Goal: Navigation & Orientation: Find specific page/section

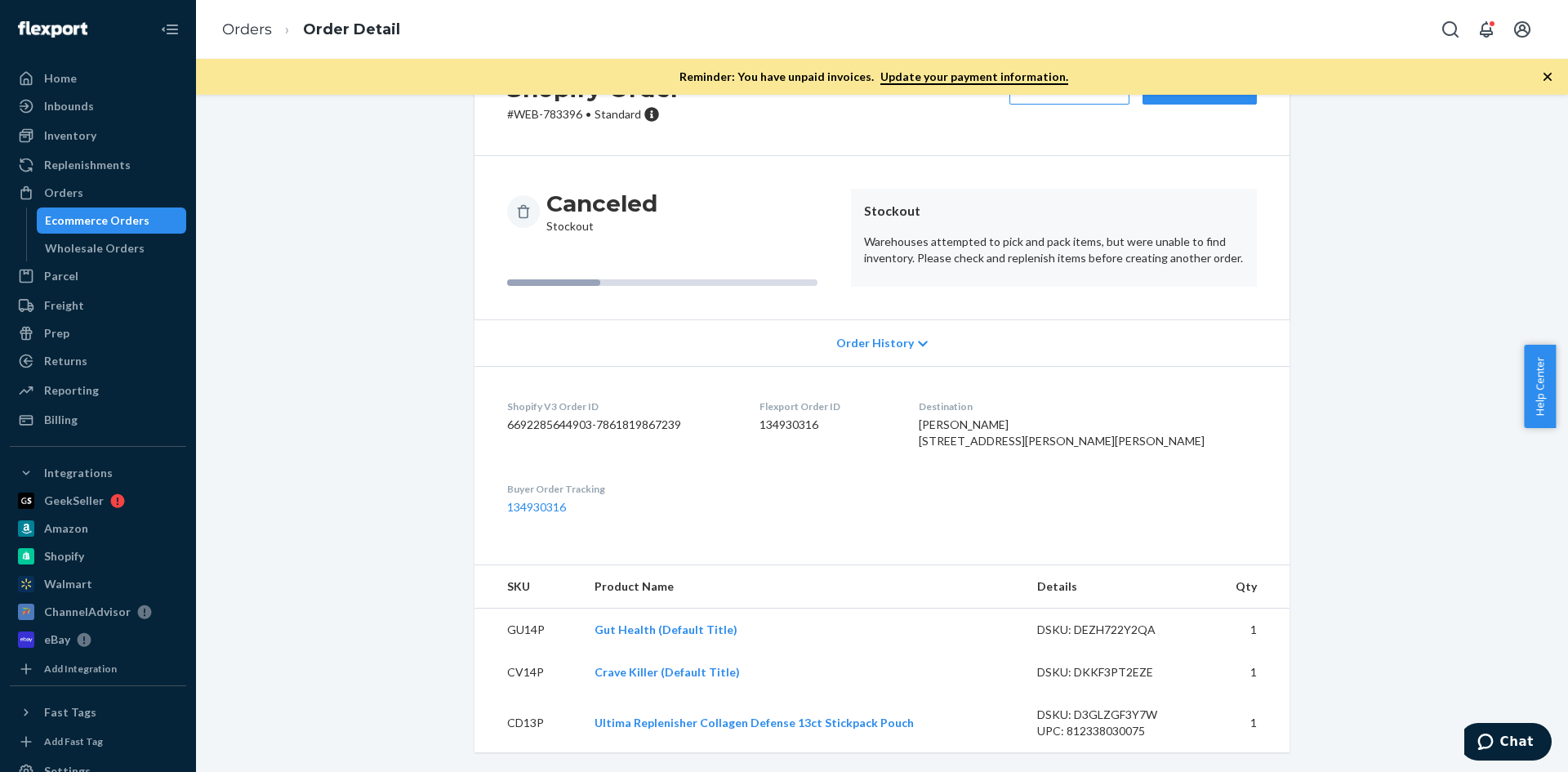
scroll to position [113, 0]
click at [87, 135] on div "Inventory" at bounding box center [71, 136] width 52 height 16
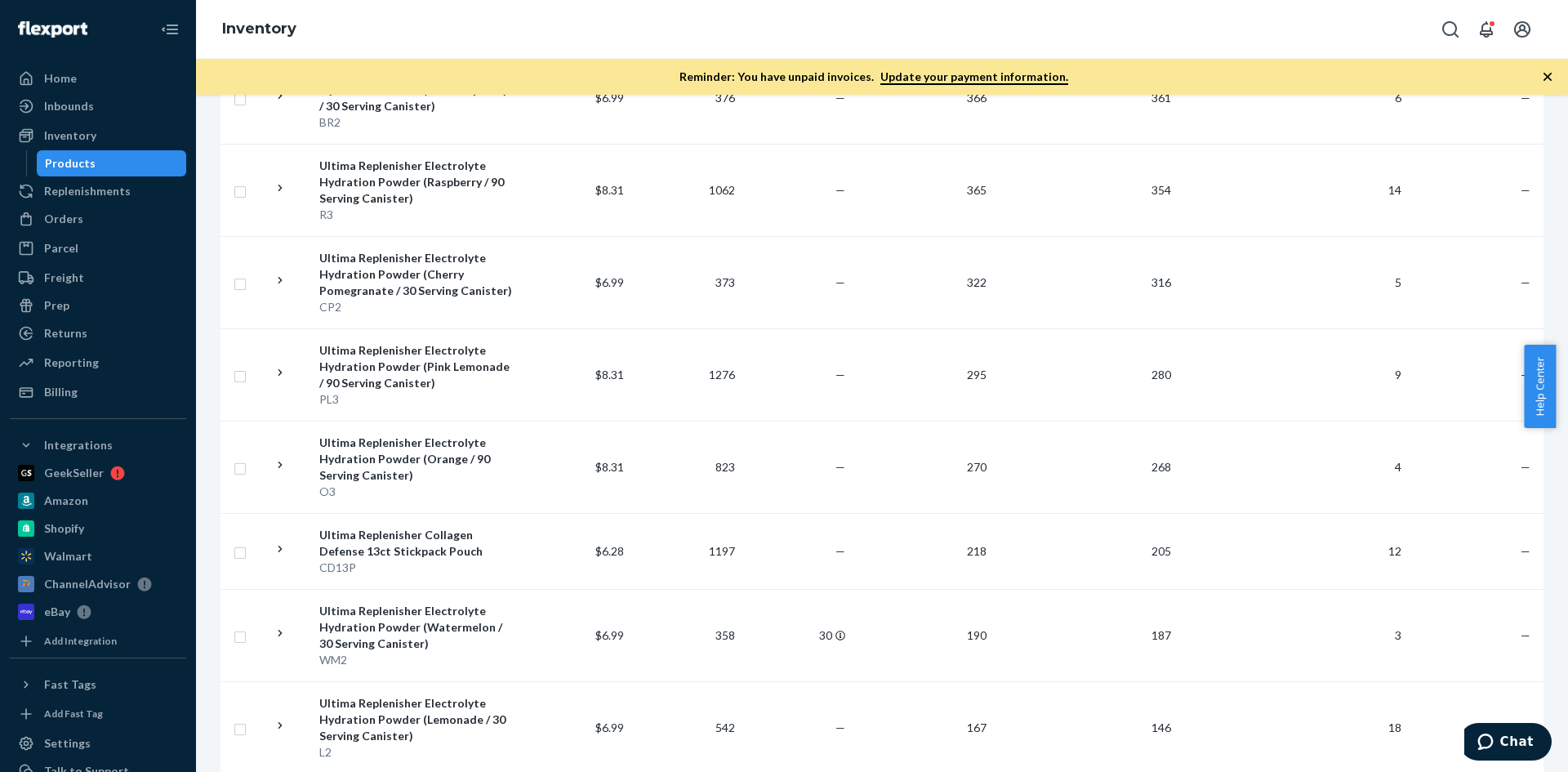
scroll to position [1960, 0]
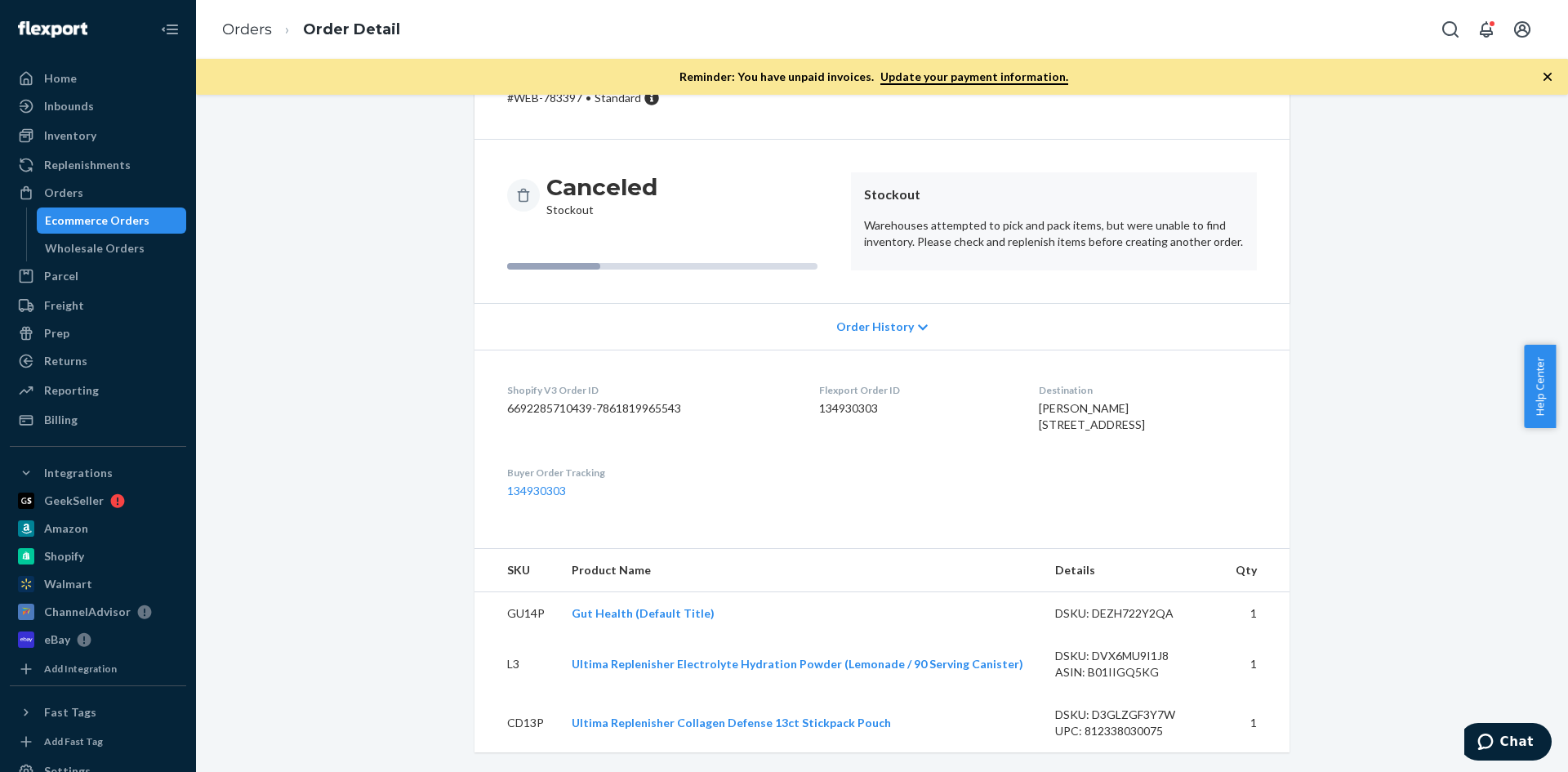
scroll to position [129, 0]
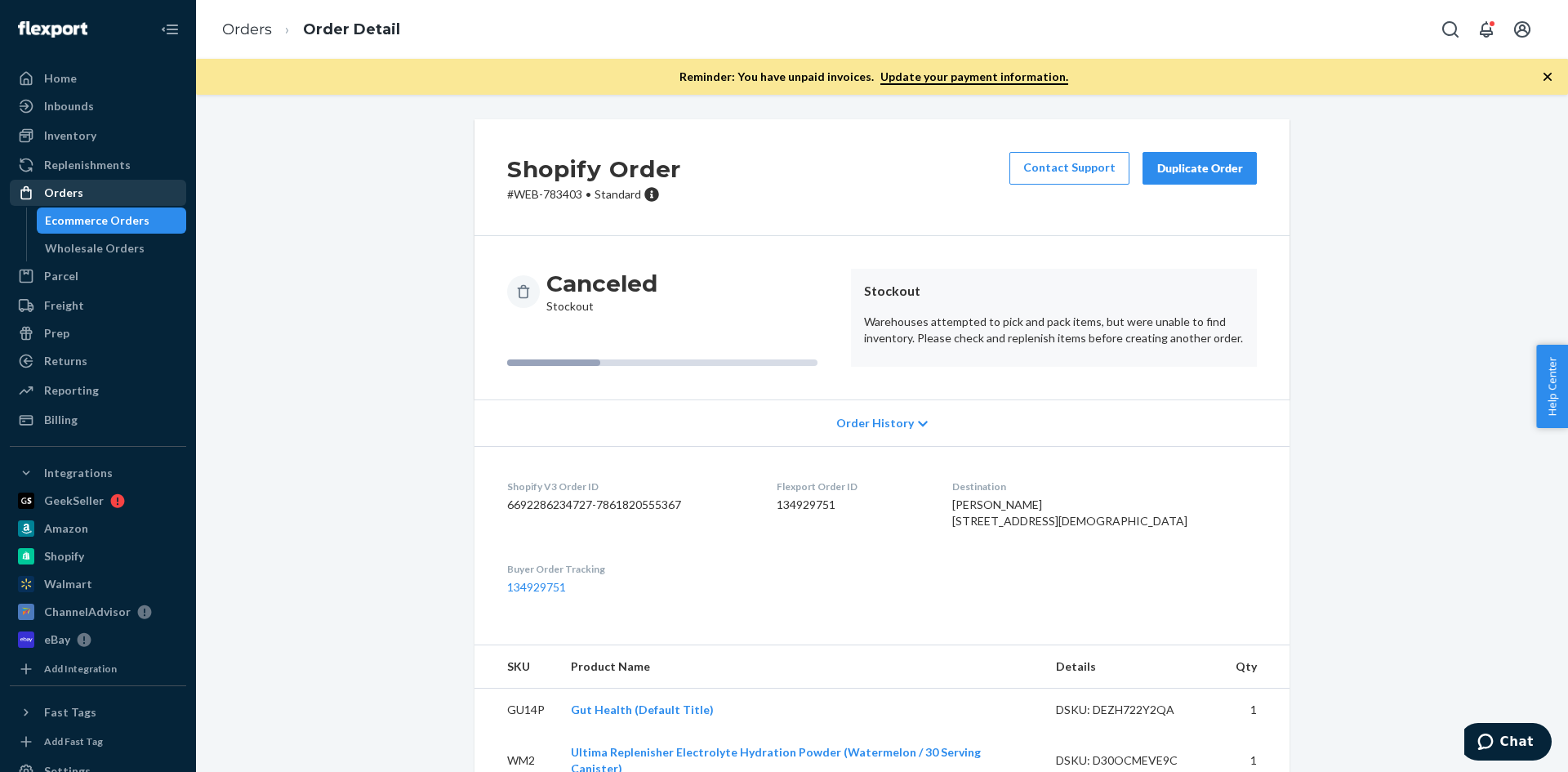
click at [80, 190] on div "Orders" at bounding box center [63, 193] width 39 height 16
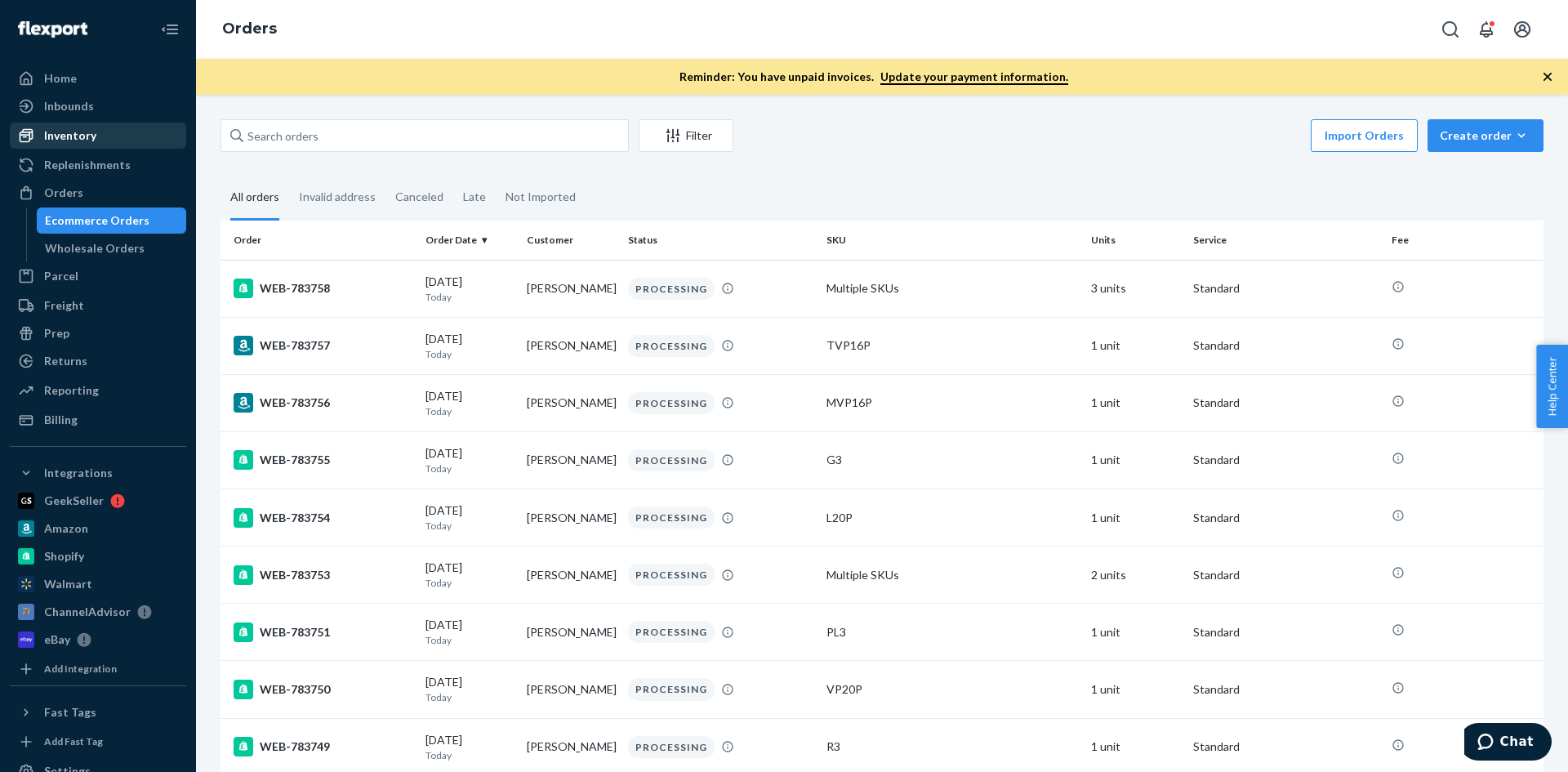
click at [89, 141] on div "Inventory" at bounding box center [71, 136] width 52 height 16
